Goal: Check status: Check status

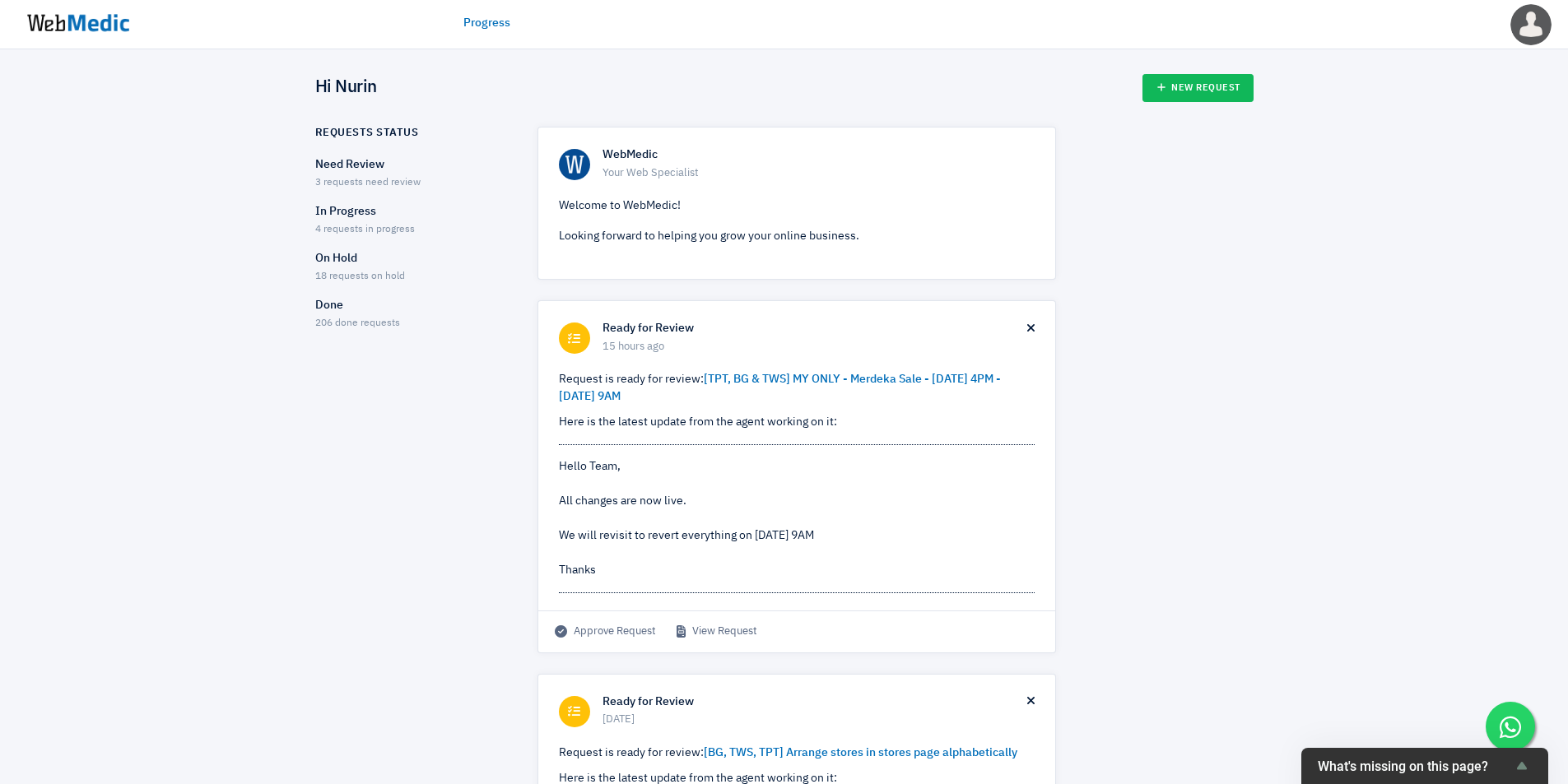
click at [403, 323] on div "Done 206 done requests" at bounding box center [412, 314] width 193 height 34
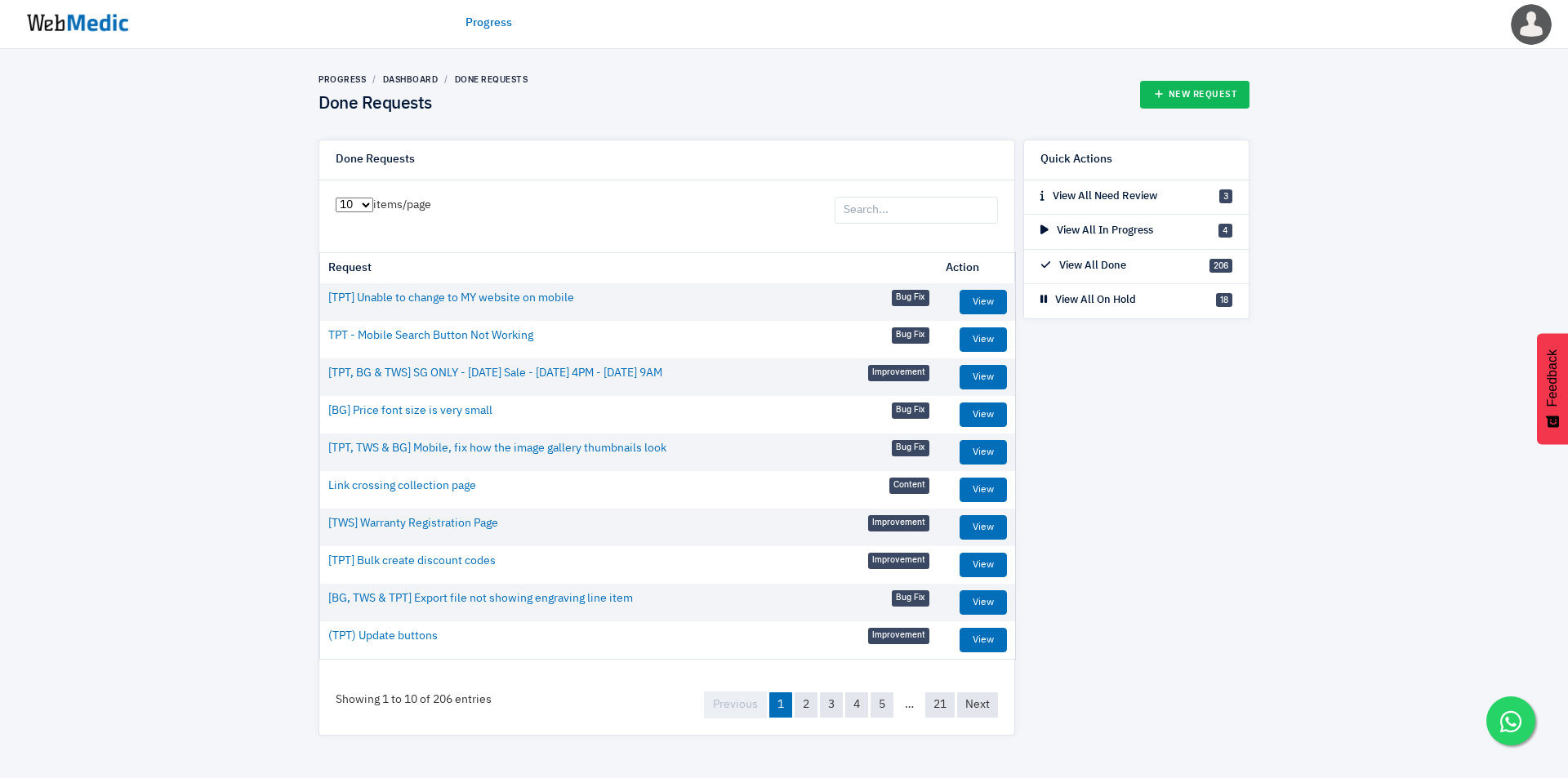
click at [955, 213] on input "search" at bounding box center [917, 210] width 163 height 28
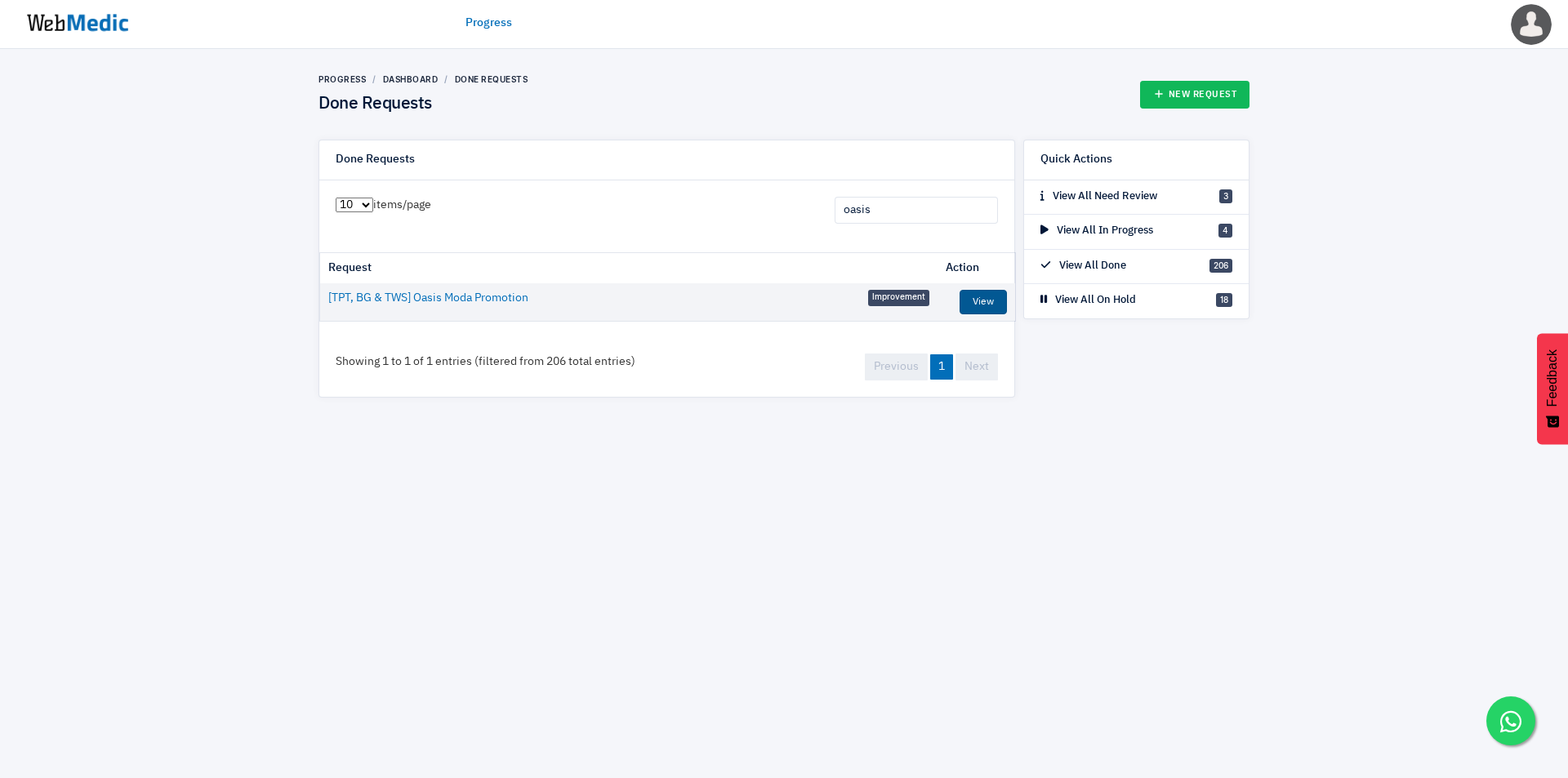
type input "oasis"
click at [983, 302] on link "View" at bounding box center [983, 302] width 48 height 24
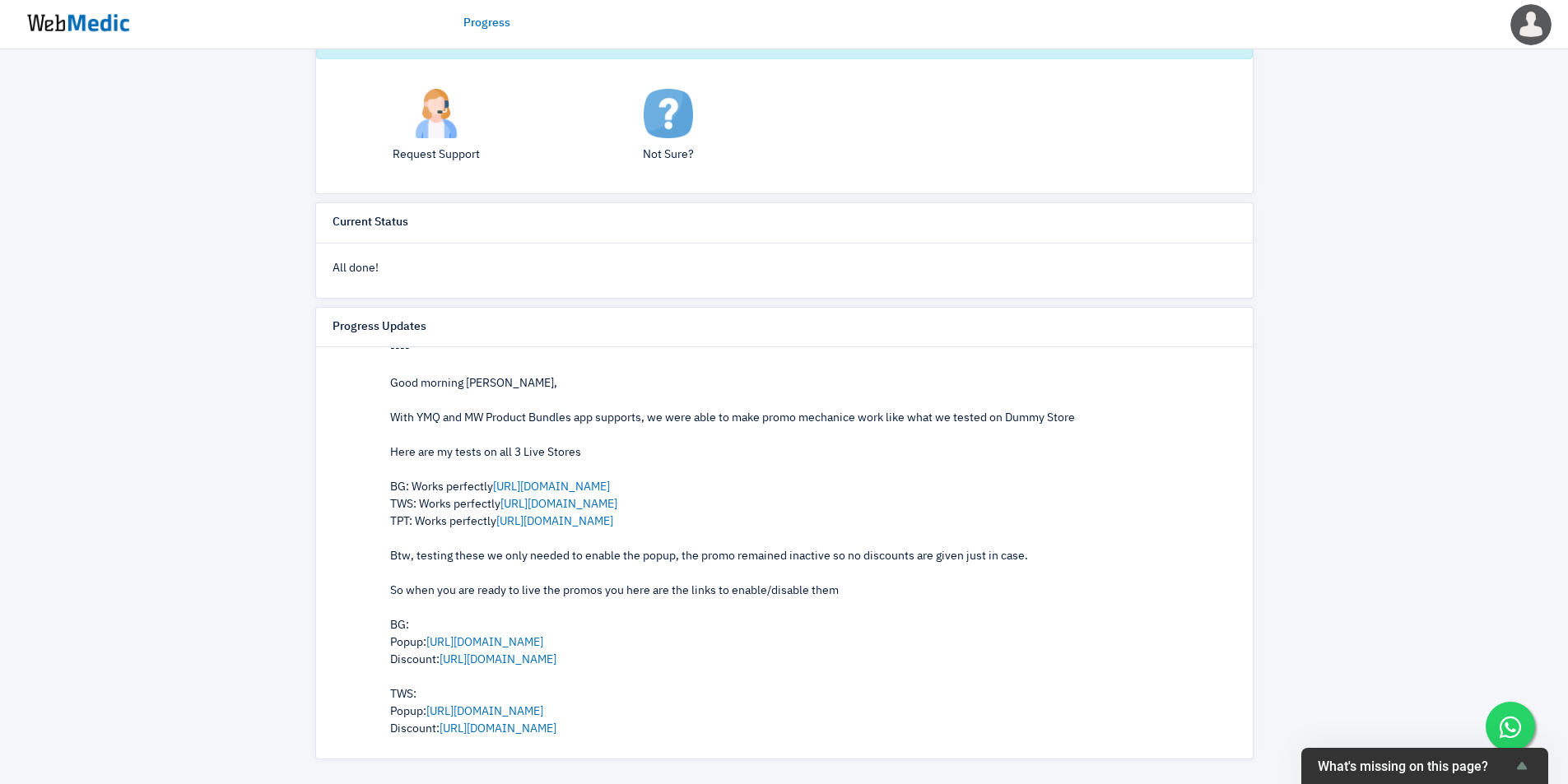
scroll to position [274, 0]
click at [604, 485] on link "https://secure.webmedic.com/v/nbjcu0" at bounding box center [551, 485] width 117 height 12
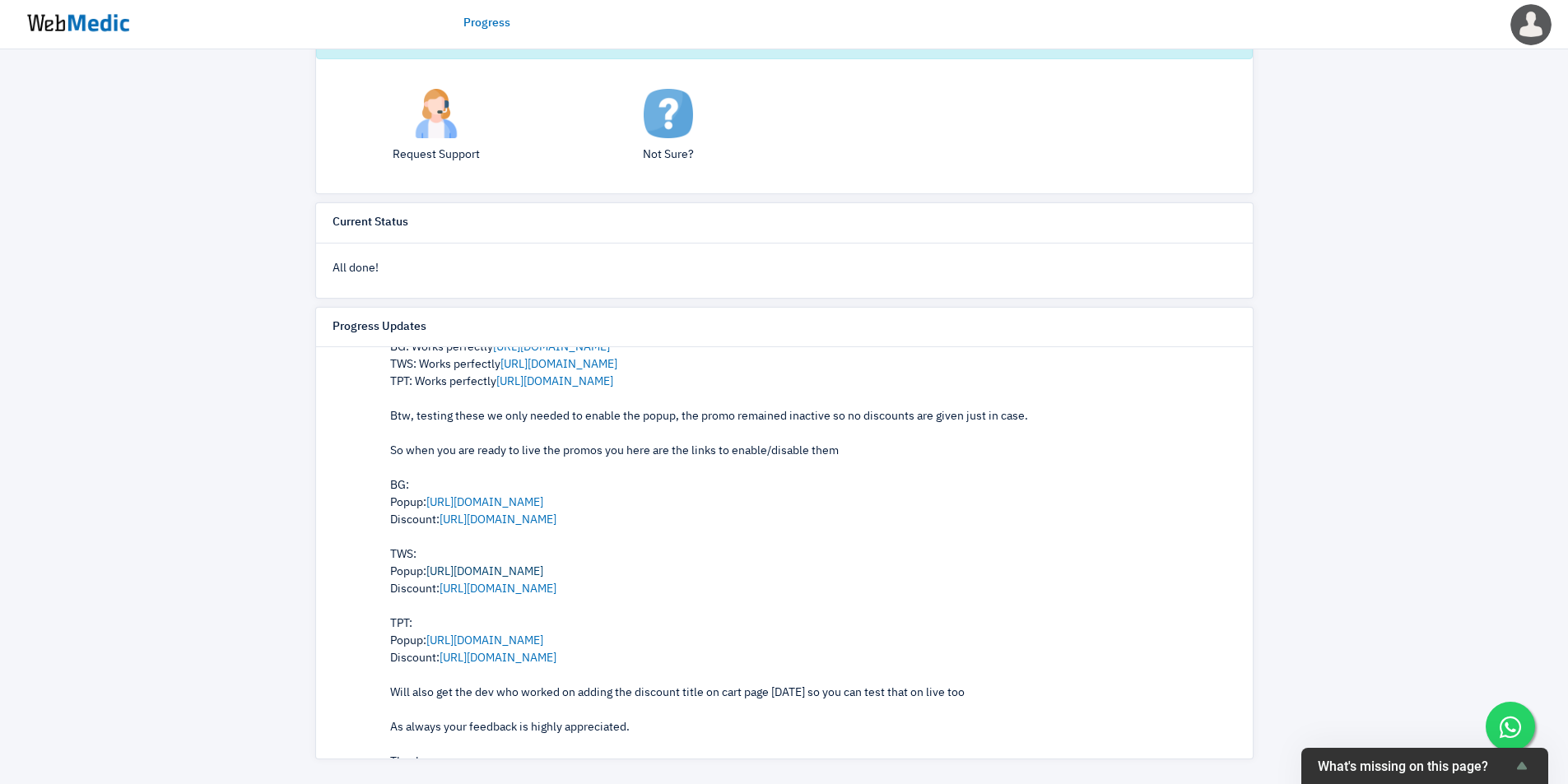
click at [543, 571] on link "https://admin.shopify.com/store/thewalletshopsg/apps/grouped-products-2/app/off…" at bounding box center [484, 572] width 117 height 12
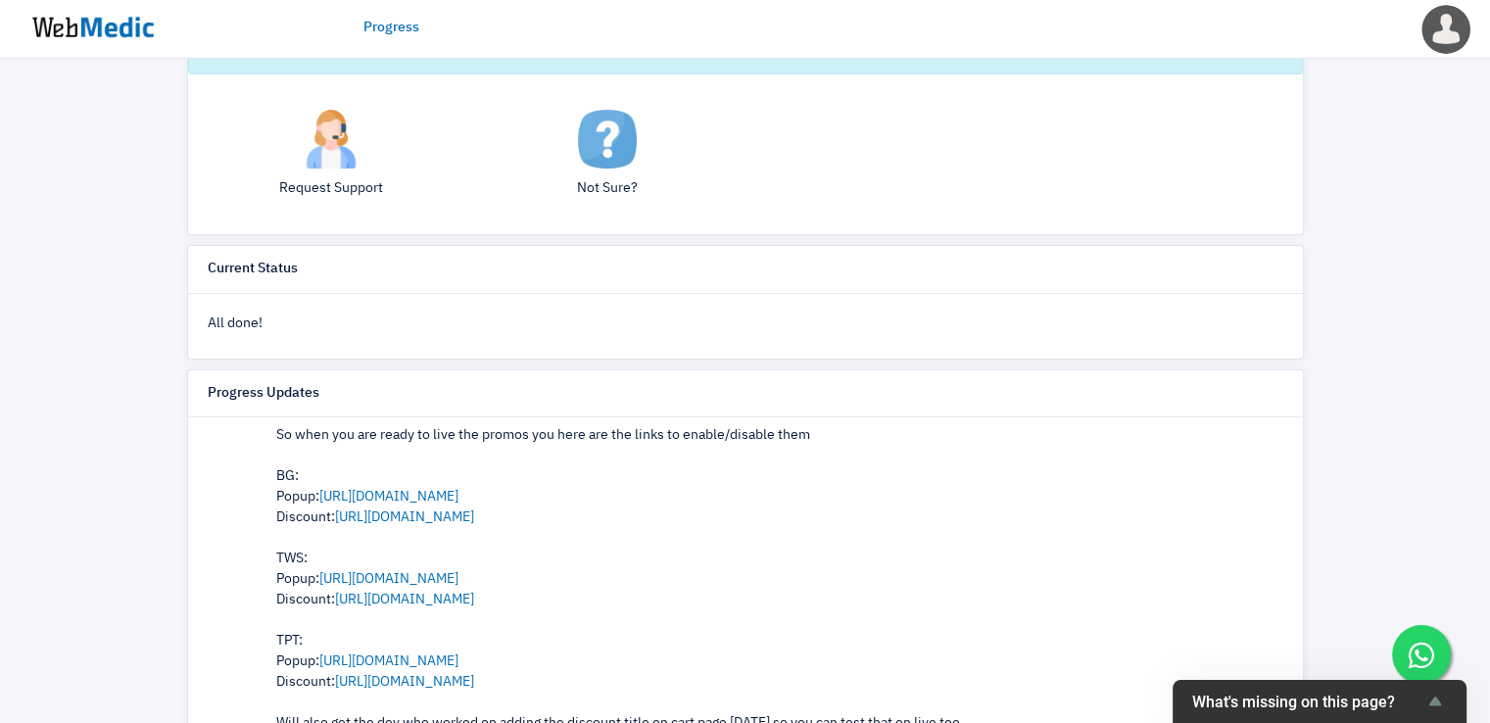
scroll to position [652, 0]
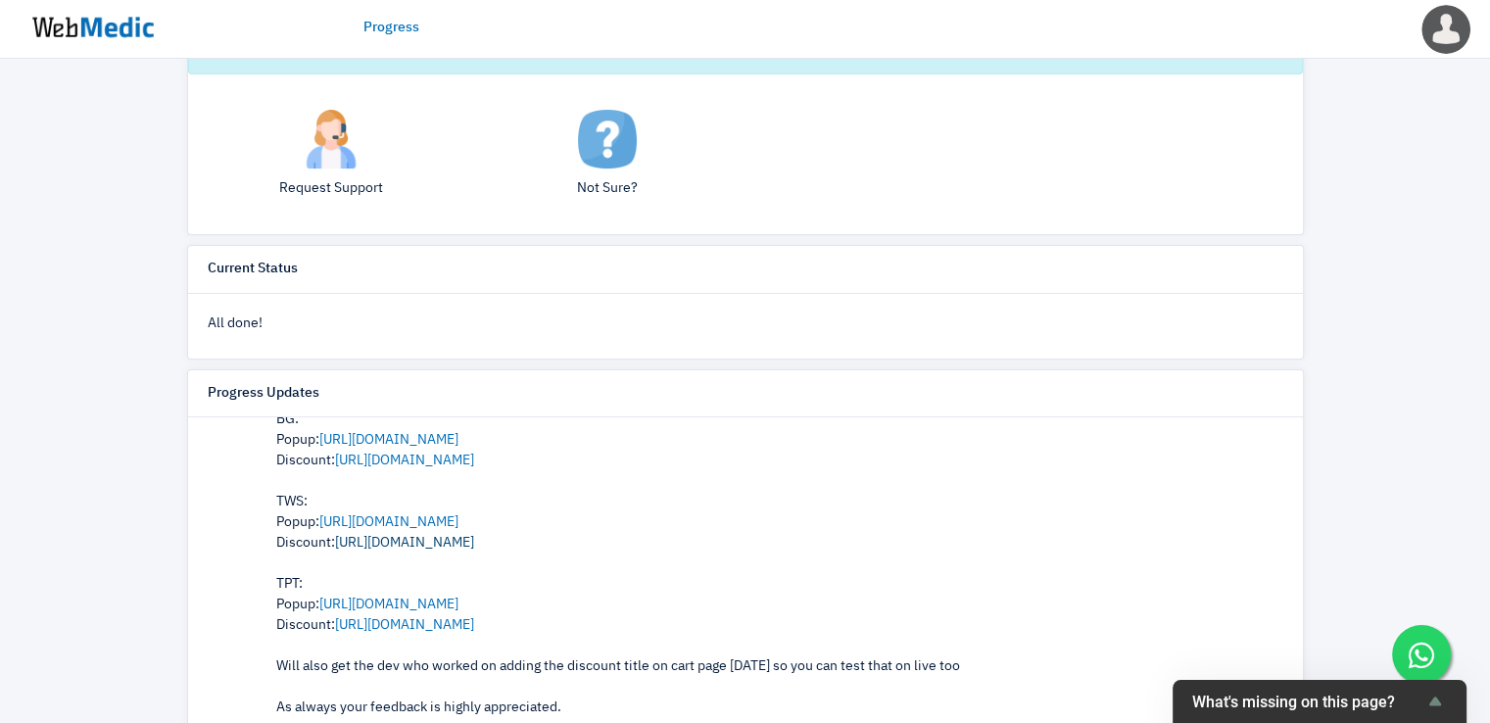
click at [451, 539] on link "https://admin.shopify.com/store/thewalletshopsg/discounts/1432258347310" at bounding box center [404, 543] width 139 height 14
click at [458, 433] on link "https://admin.shopify.com/store/boardinggatesg/apps/grouped-products-2/app/offe…" at bounding box center [388, 440] width 139 height 14
click at [474, 457] on link "https://admin.shopify.com/store/boardinggatesg/discounts/1731579412768" at bounding box center [404, 460] width 139 height 14
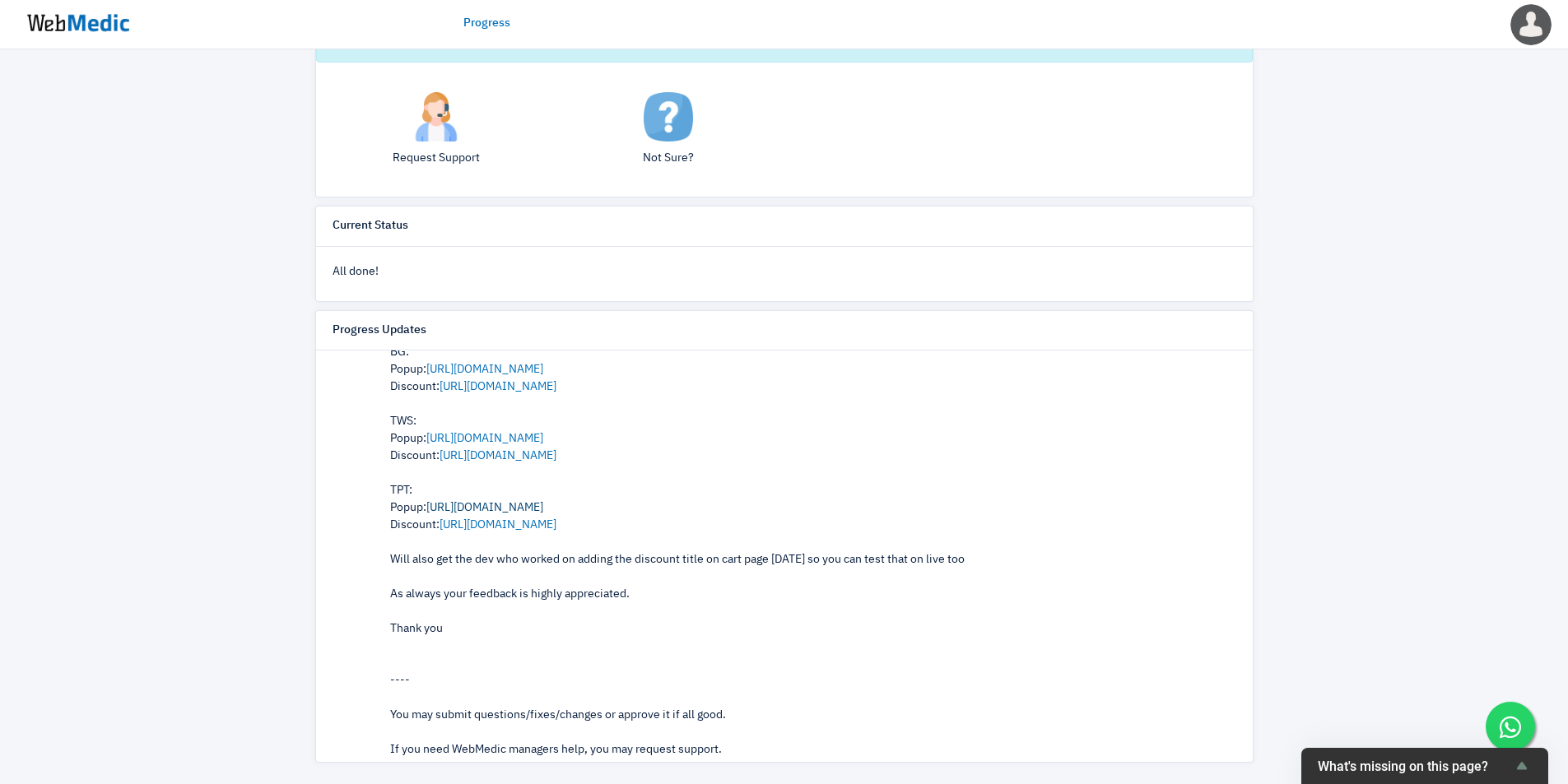
click at [543, 508] on link "https://admin.shopify.com/store/theplanettravellersg/apps/grouped-products-2/ap…" at bounding box center [484, 508] width 117 height 12
click at [537, 529] on link "https://admin.shopify.com/store/theplanettravellersg/discounts/1159916978349" at bounding box center [497, 525] width 117 height 12
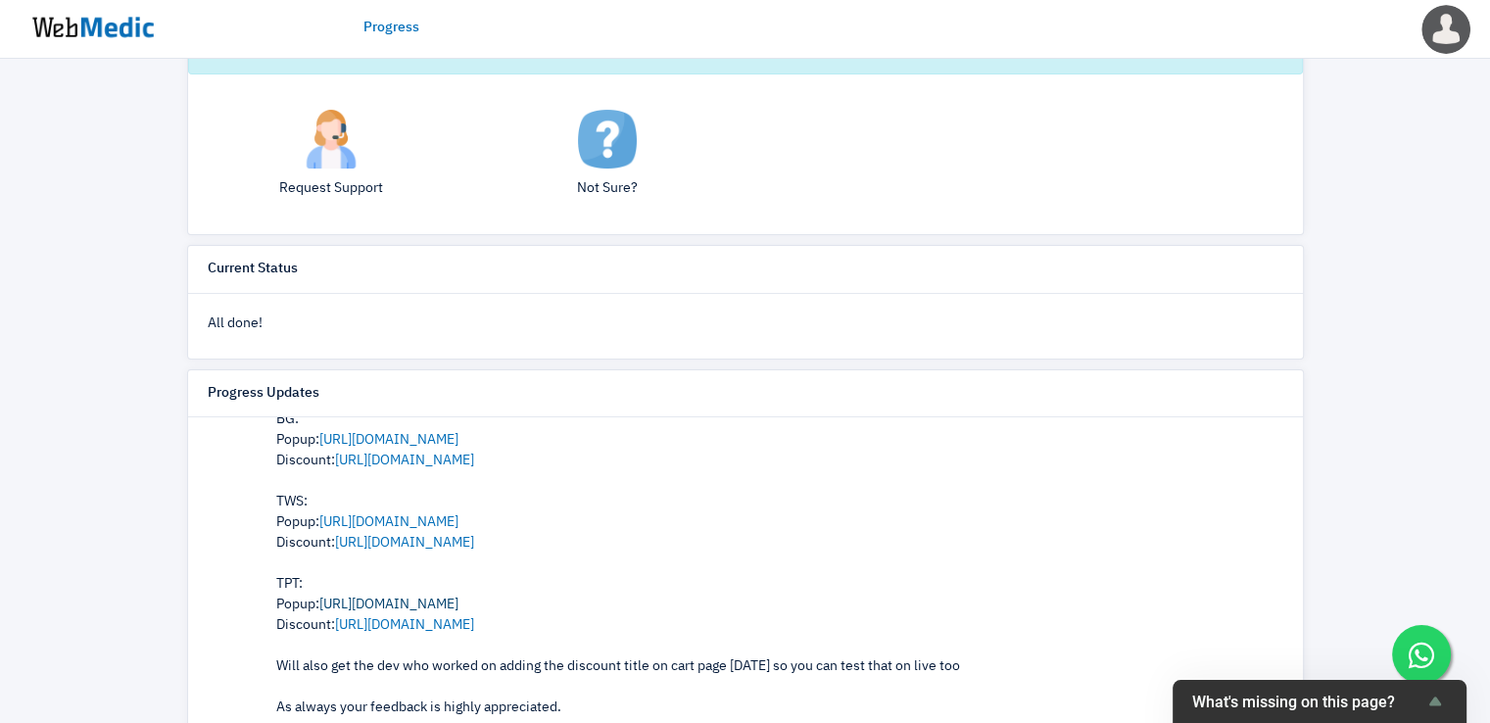
click at [458, 597] on link "https://admin.shopify.com/store/theplanettravellersg/apps/grouped-products-2/ap…" at bounding box center [388, 604] width 139 height 14
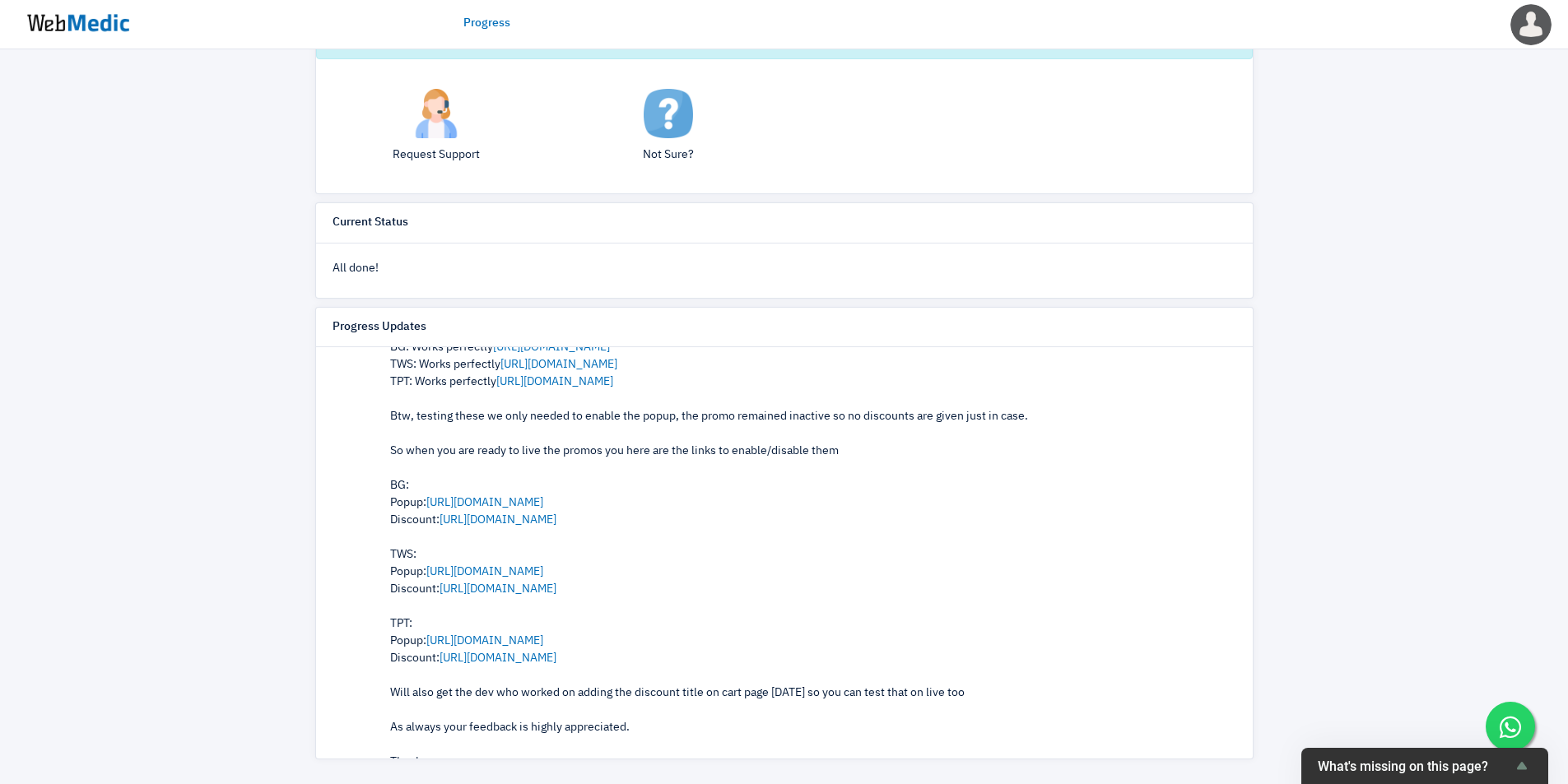
scroll to position [549, 0]
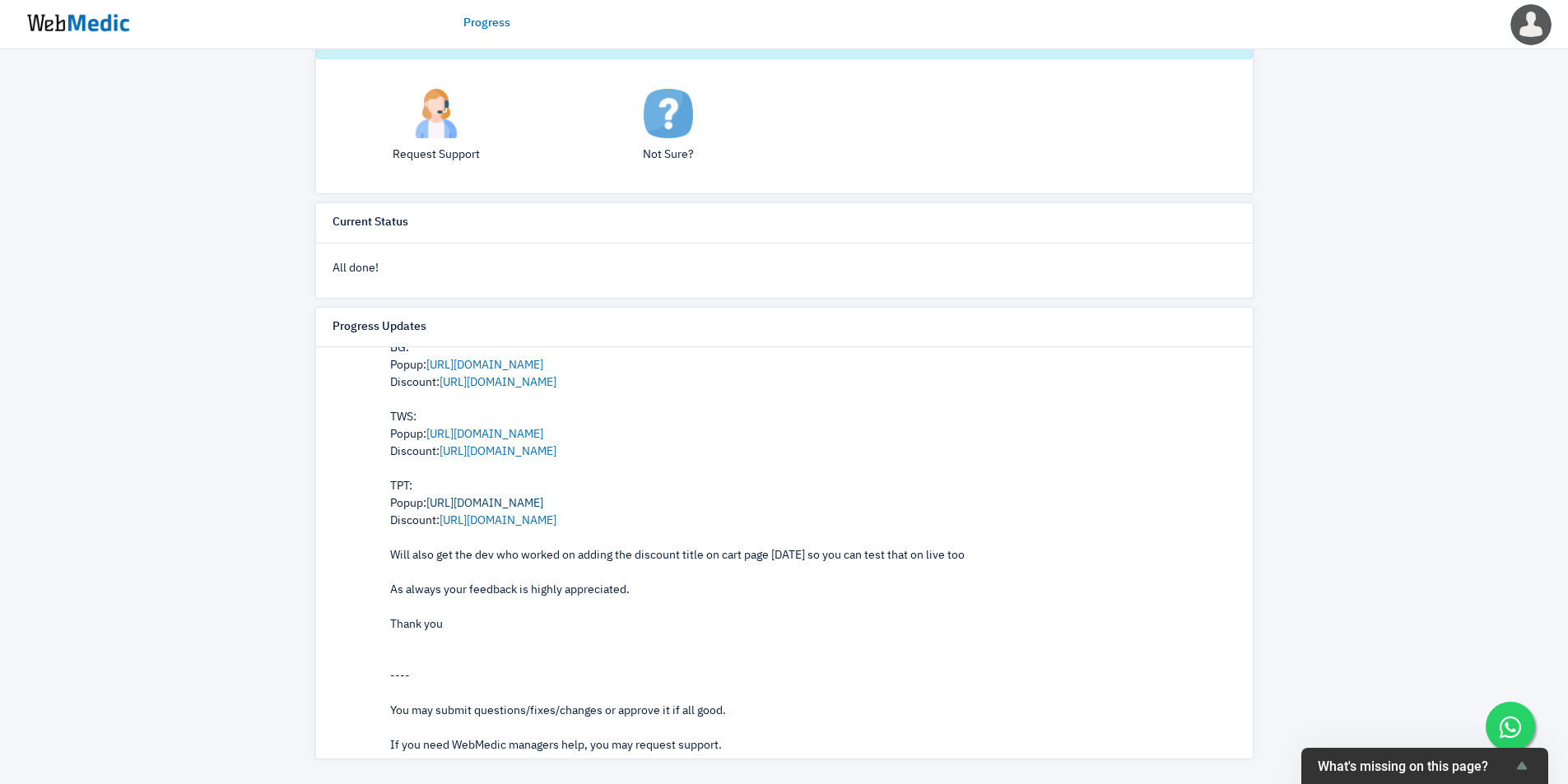
click at [543, 501] on link "https://admin.shopify.com/store/theplanettravellersg/apps/grouped-products-2/ap…" at bounding box center [484, 504] width 117 height 12
click at [556, 519] on link "https://admin.shopify.com/store/theplanettravellersg/discounts/1159916978349" at bounding box center [497, 521] width 117 height 12
click at [556, 450] on link "https://admin.shopify.com/store/thewalletshopsg/discounts/1432258347310" at bounding box center [497, 452] width 117 height 12
click at [556, 384] on link "https://admin.shopify.com/store/boardinggatesg/discounts/1731579412768" at bounding box center [497, 383] width 117 height 12
click at [512, 431] on link "https://admin.shopify.com/store/thewalletshopsg/apps/grouped-products-2/app/off…" at bounding box center [484, 434] width 117 height 12
